Goal: Transaction & Acquisition: Purchase product/service

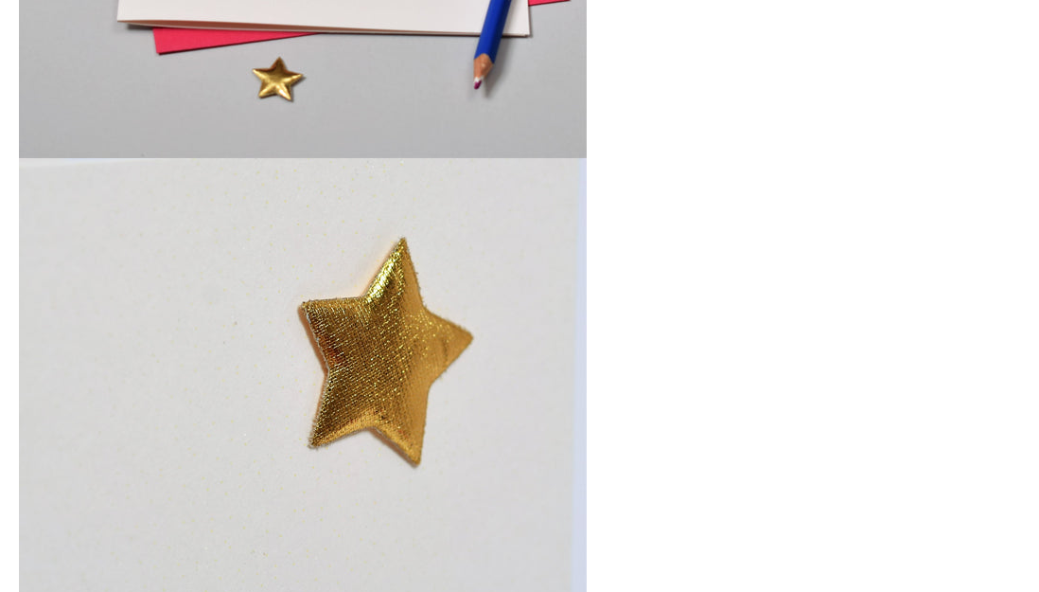
scroll to position [2367, 0]
